Goal: Information Seeking & Learning: Learn about a topic

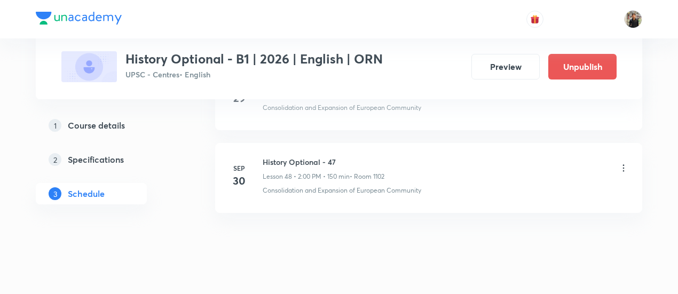
scroll to position [4506, 0]
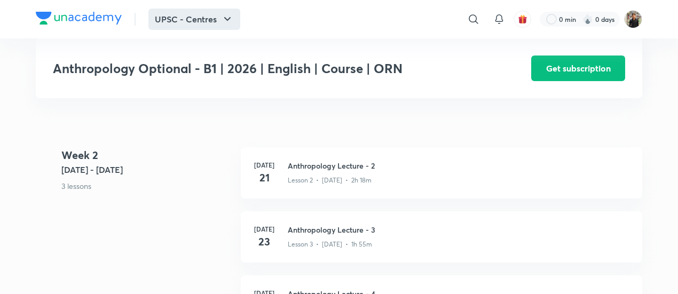
scroll to position [487, 0]
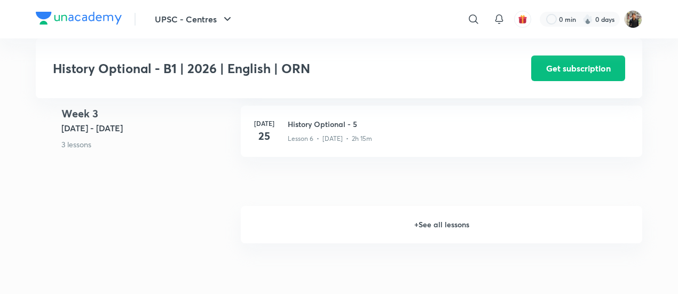
click at [417, 233] on h6 "+ See all lessons" at bounding box center [442, 224] width 402 height 37
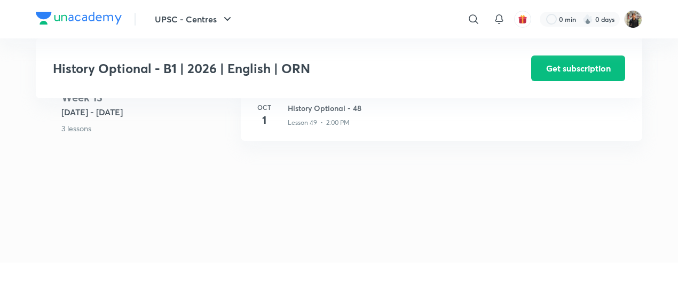
scroll to position [4171, 0]
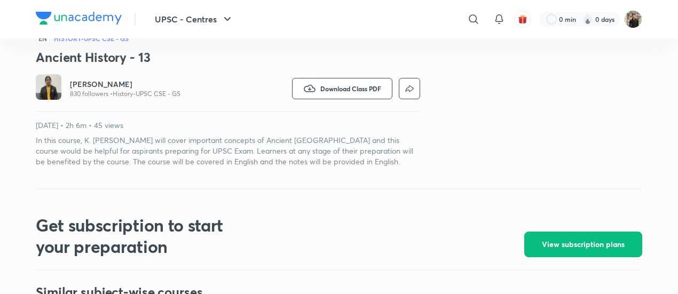
scroll to position [329, 0]
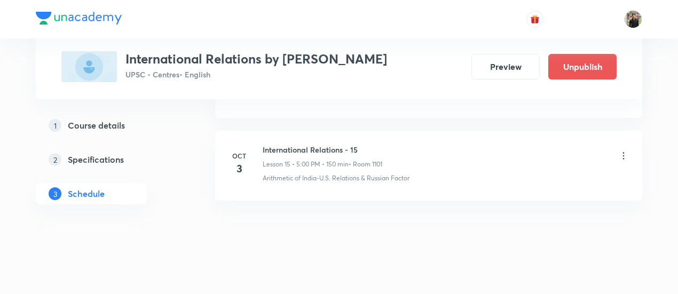
scroll to position [1742, 0]
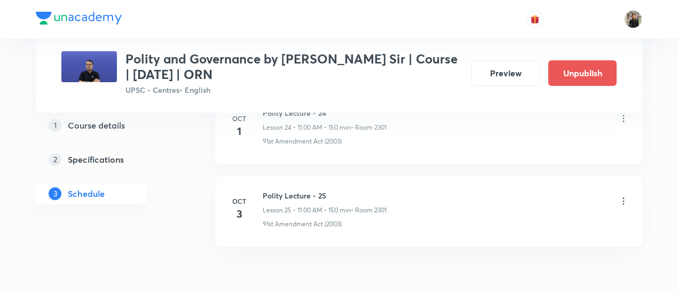
scroll to position [2634, 0]
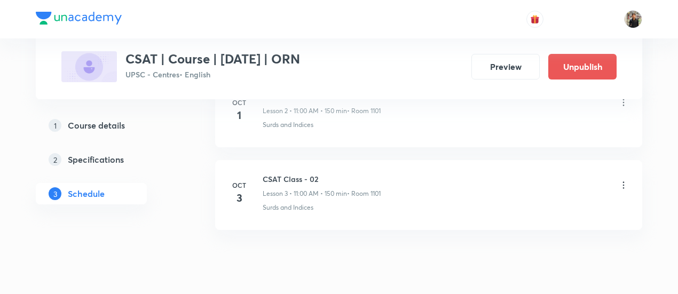
scroll to position [775, 0]
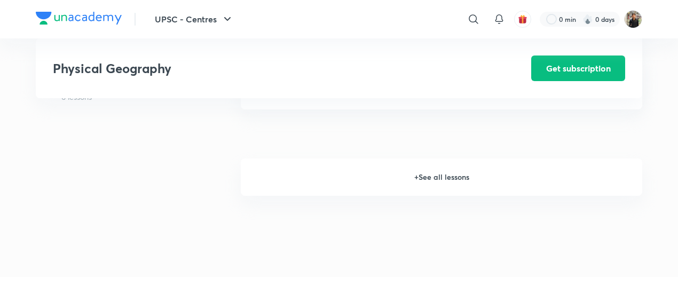
click at [430, 180] on h6 "+ See all lessons" at bounding box center [442, 177] width 402 height 37
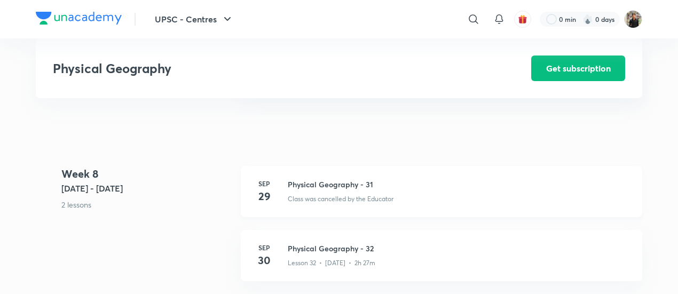
scroll to position [2638, 0]
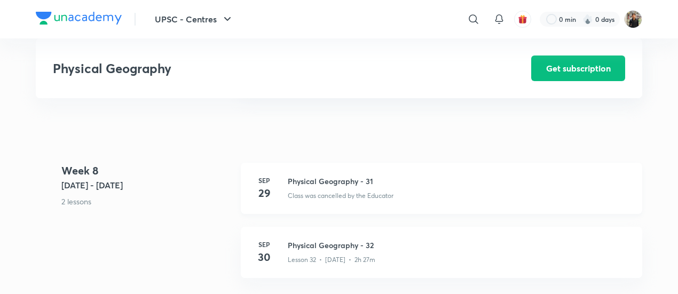
click at [323, 179] on div "Sep 29 Physical Geography - 31 Class was cancelled by the Educator" at bounding box center [442, 188] width 402 height 51
